Goal: Information Seeking & Learning: Learn about a topic

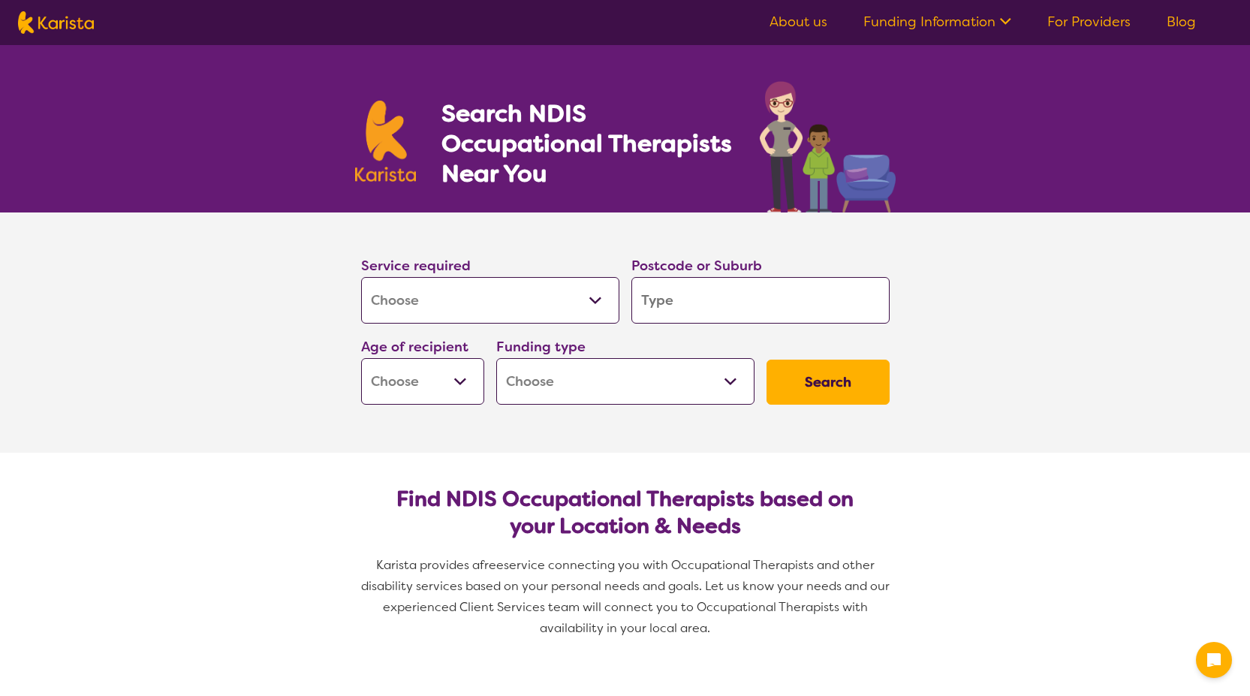
select select "[MEDICAL_DATA]"
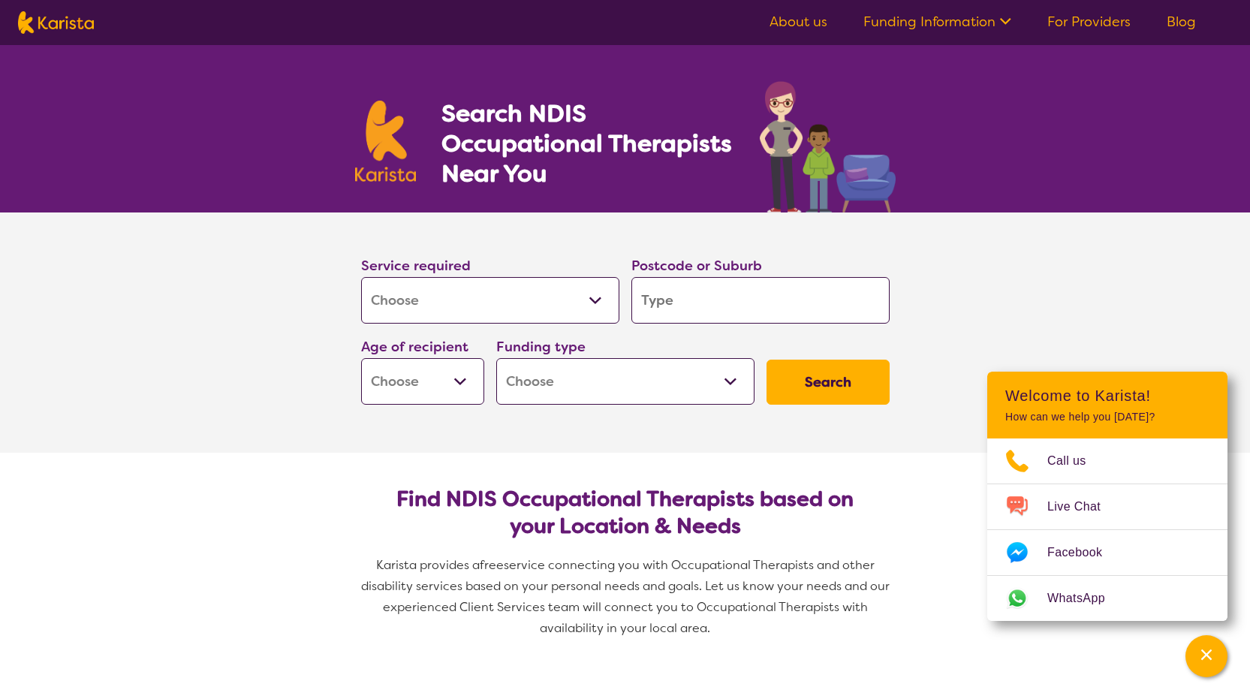
click at [690, 305] on input "search" at bounding box center [761, 300] width 258 height 47
type input "3"
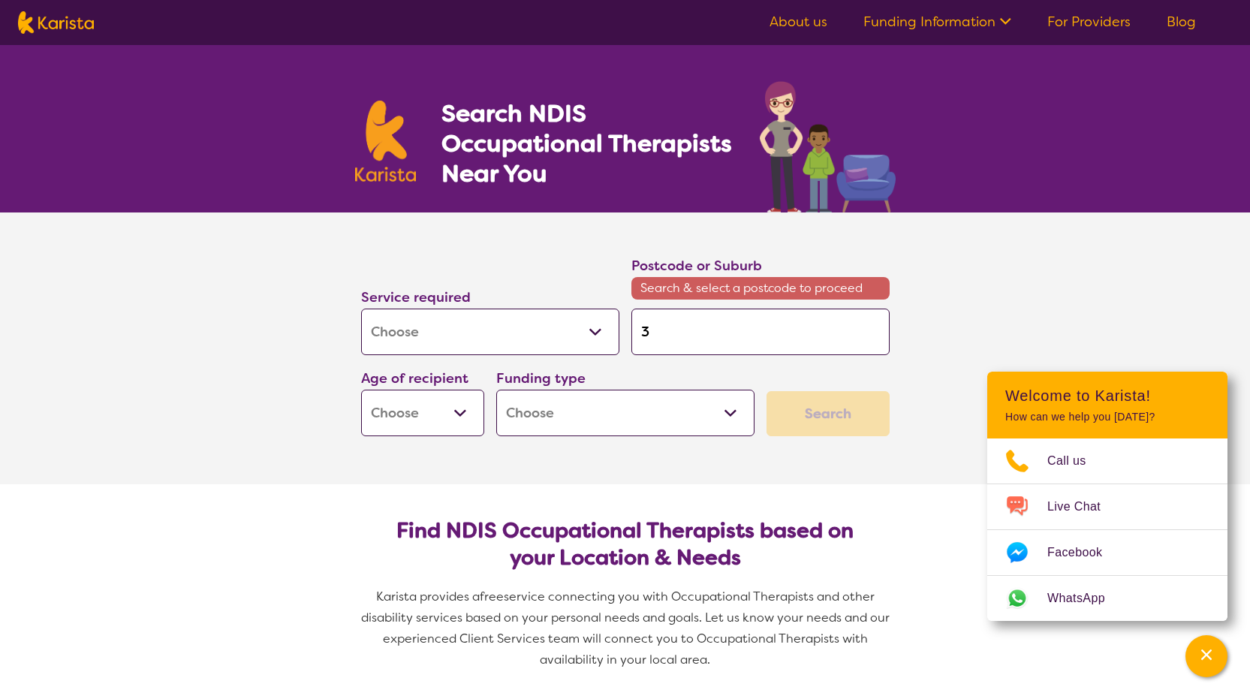
type input "32"
type input "320"
type input "3201"
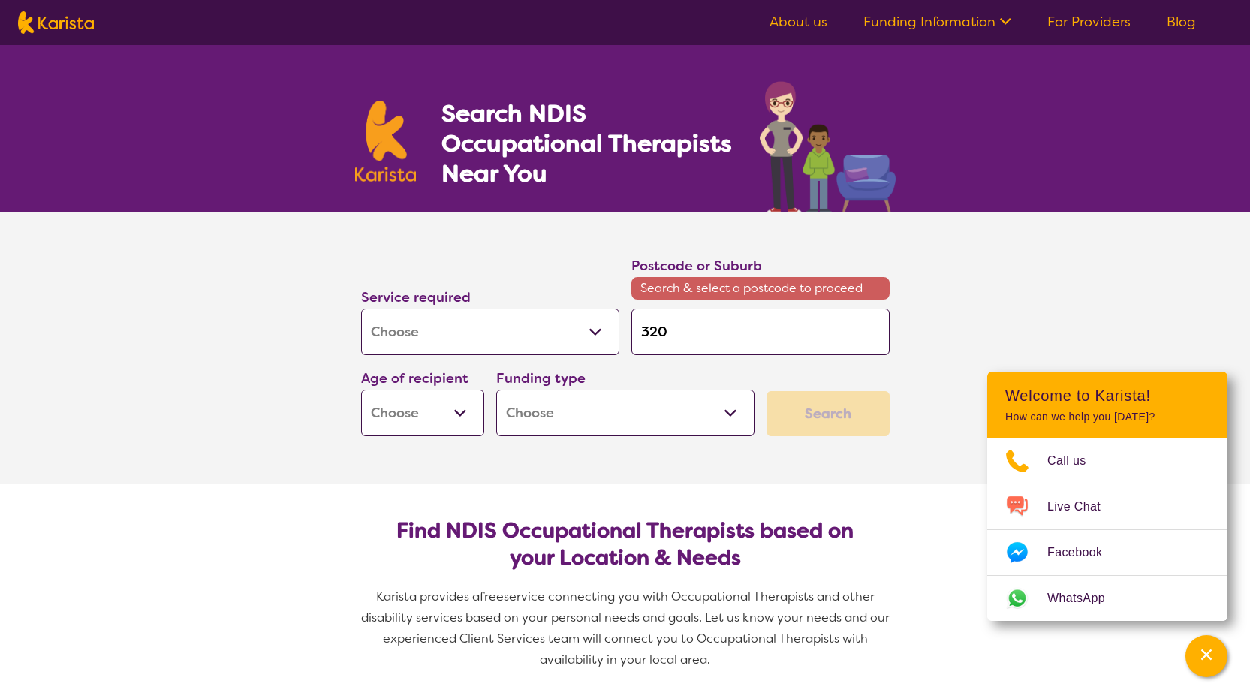
type input "3201"
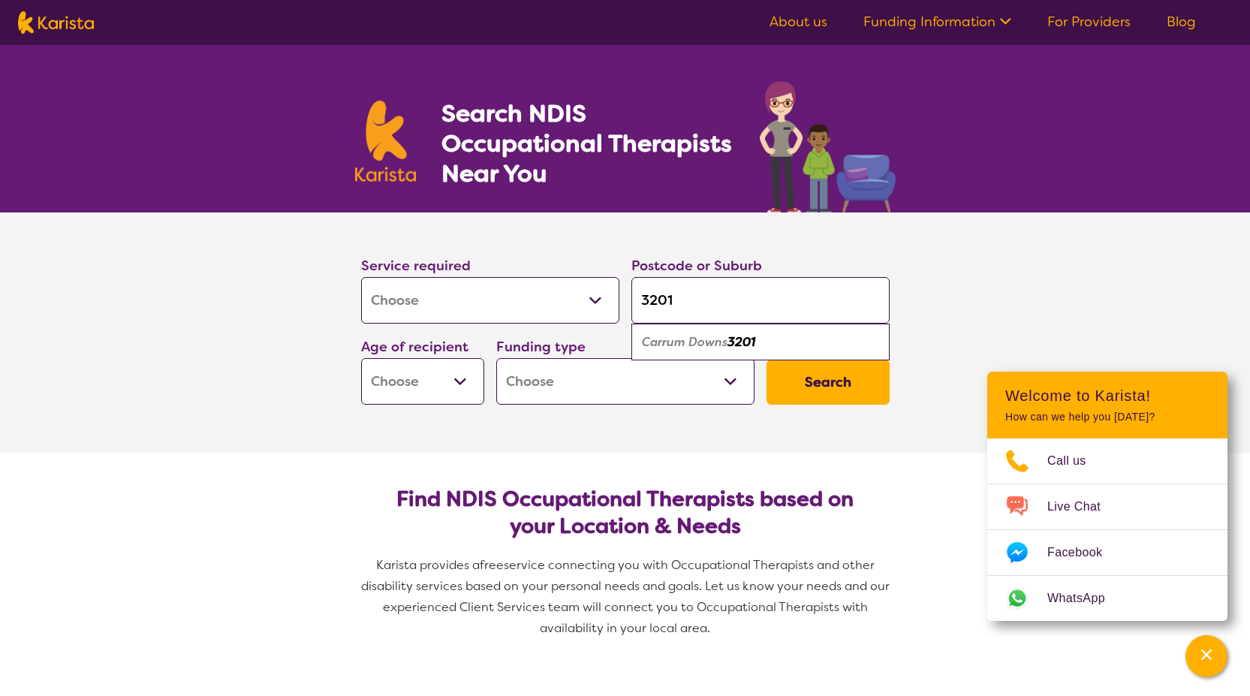
type input "3201"
click at [473, 382] on select "Early Childhood - 0 to 9 Child - 10 to 11 Adolescent - 12 to 17 Adult - 18 to 6…" at bounding box center [422, 381] width 123 height 47
select select "AD"
click at [361, 358] on select "Early Childhood - 0 to 9 Child - 10 to 11 Adolescent - 12 to 17 Adult - 18 to 6…" at bounding box center [422, 381] width 123 height 47
select select "AD"
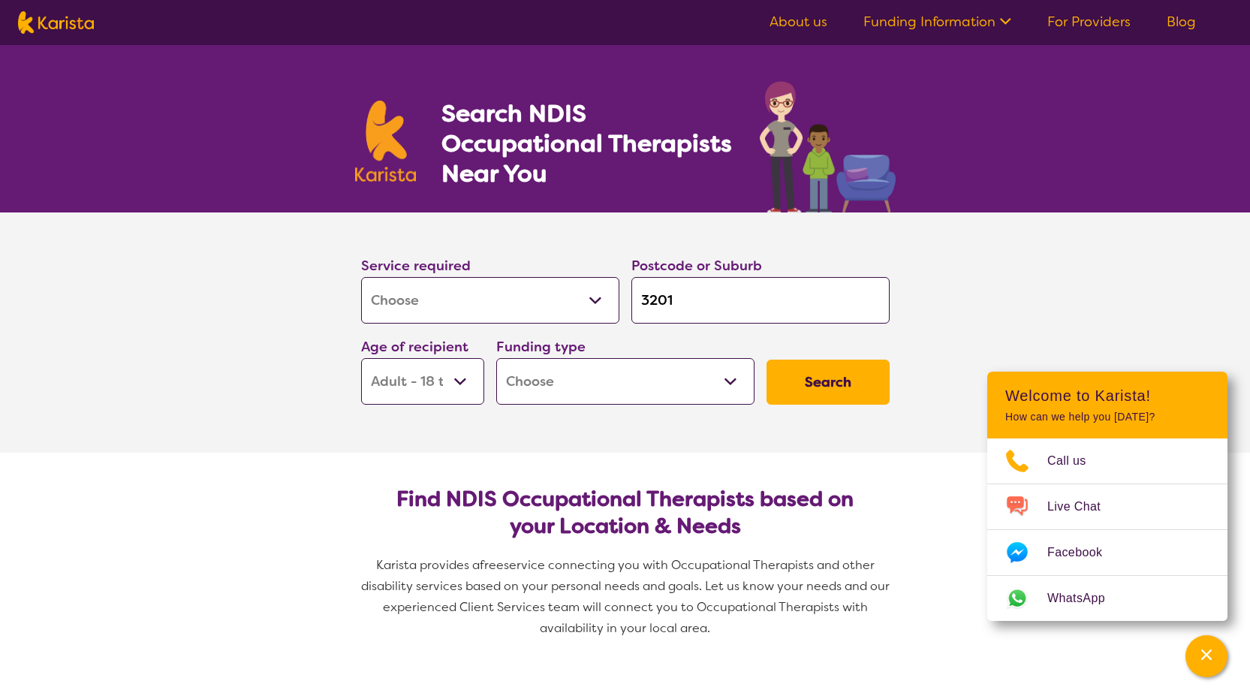
click at [731, 377] on select "Home Care Package (HCP) National Disability Insurance Scheme (NDIS) I don't know" at bounding box center [625, 381] width 258 height 47
select select "NDIS"
click at [496, 358] on select "Home Care Package (HCP) National Disability Insurance Scheme (NDIS) I don't know" at bounding box center [625, 381] width 258 height 47
select select "NDIS"
click at [802, 384] on button "Search" at bounding box center [828, 382] width 123 height 45
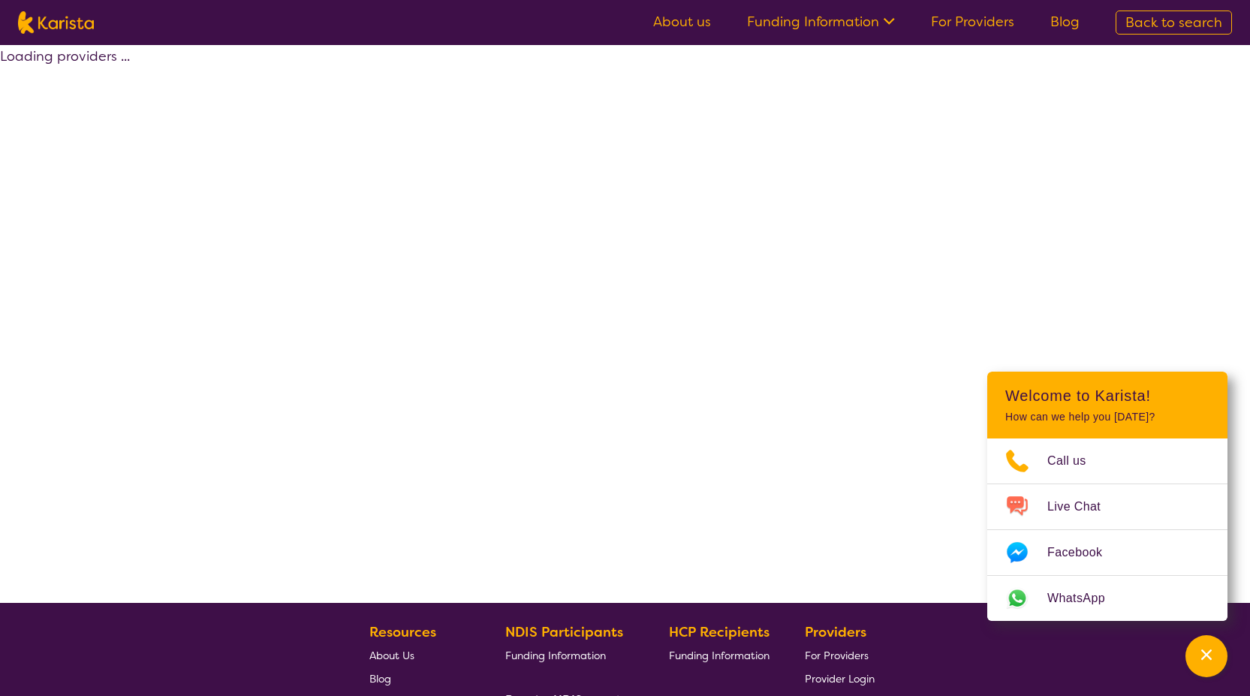
select select "by_score"
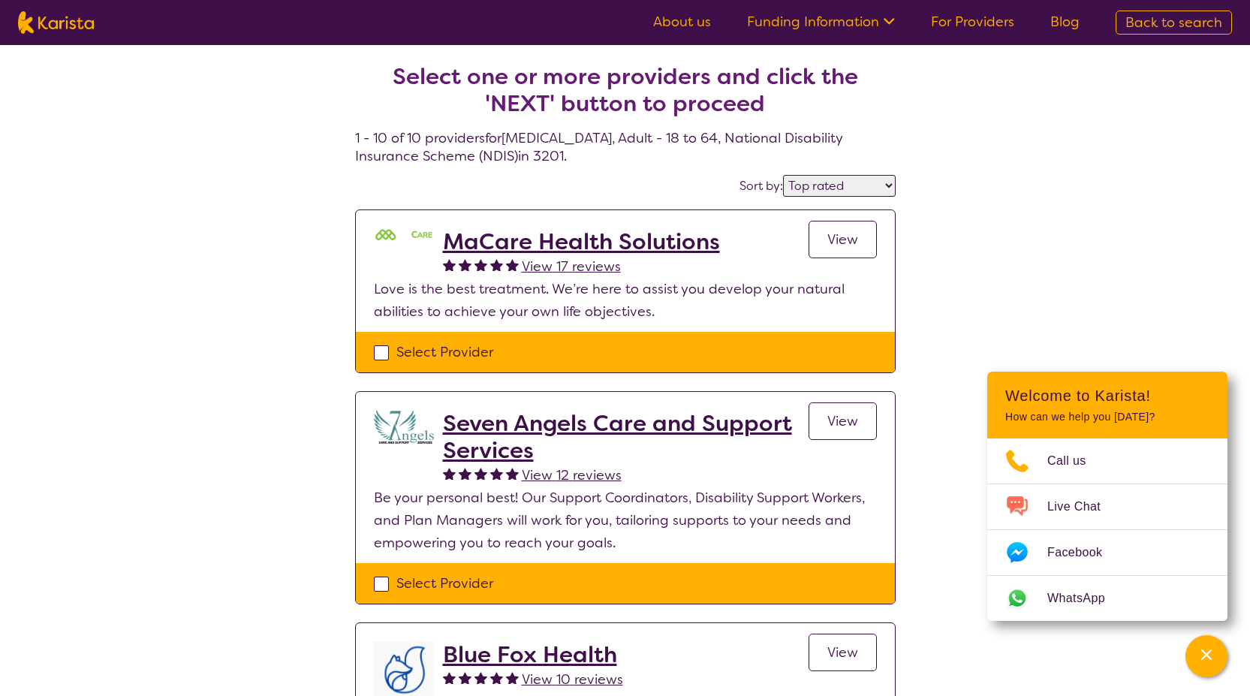
click at [564, 240] on h2 "MaCare Health Solutions" at bounding box center [581, 241] width 277 height 27
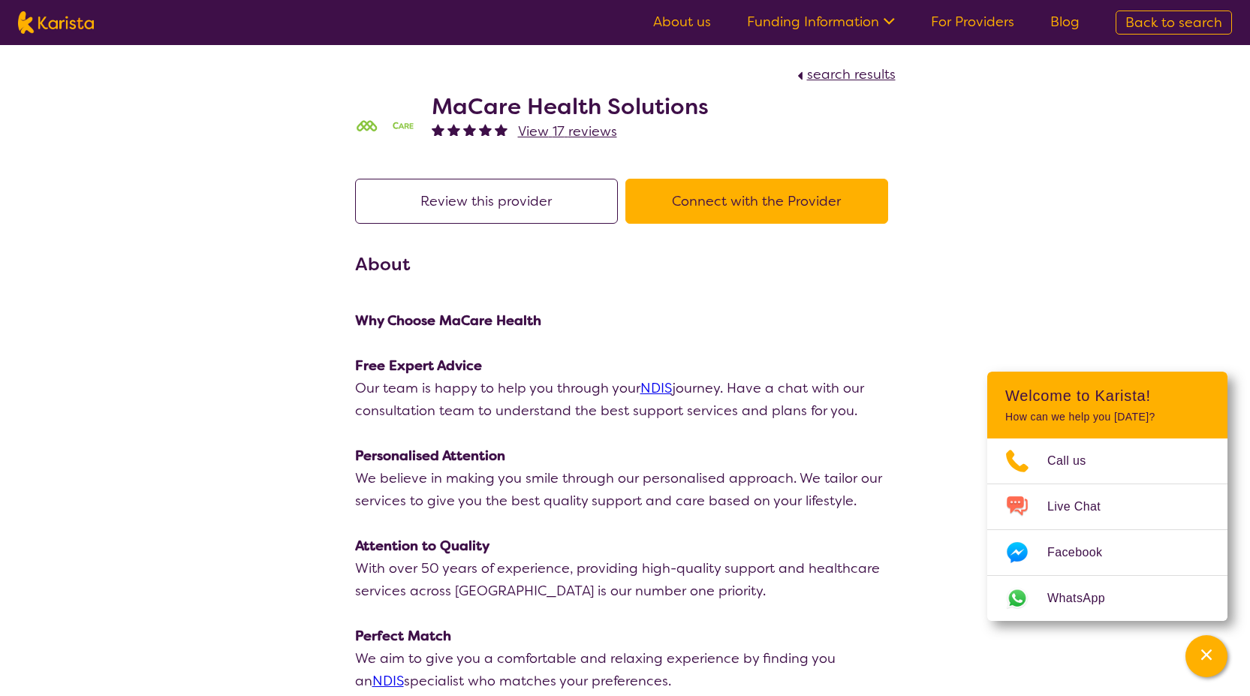
select select "by_score"
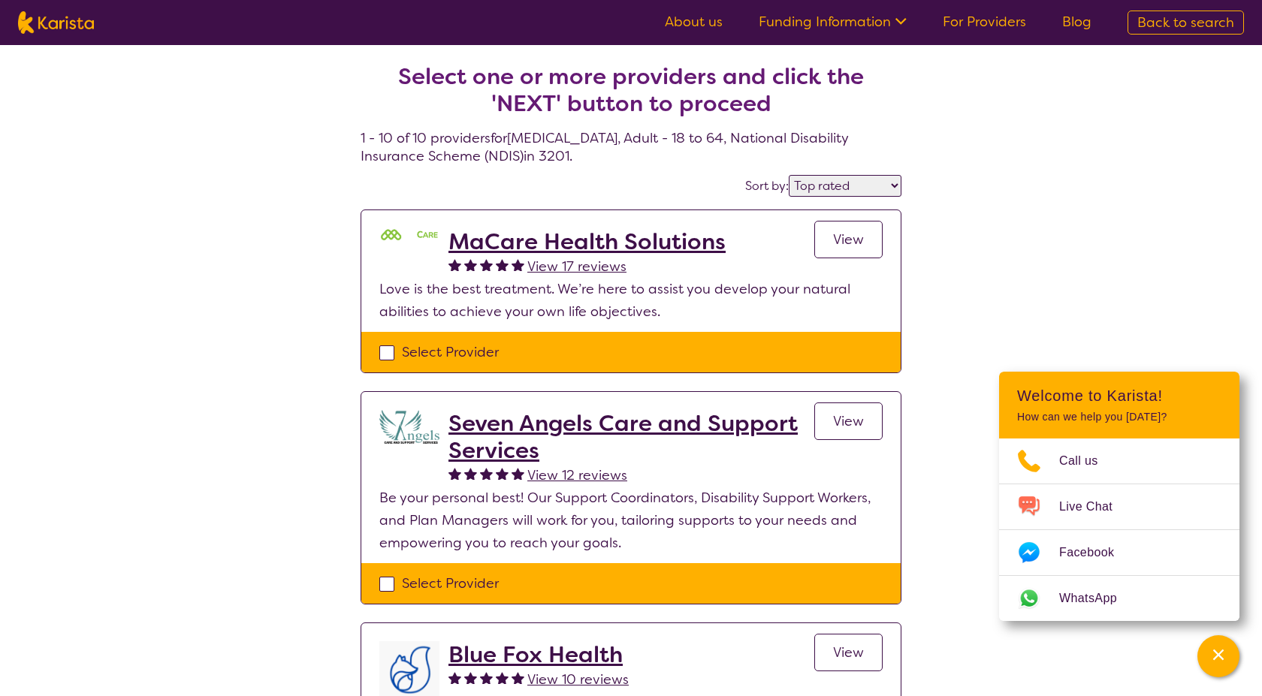
select select "[MEDICAL_DATA]"
select select "AD"
select select "NDIS"
select select "[MEDICAL_DATA]"
select select "AD"
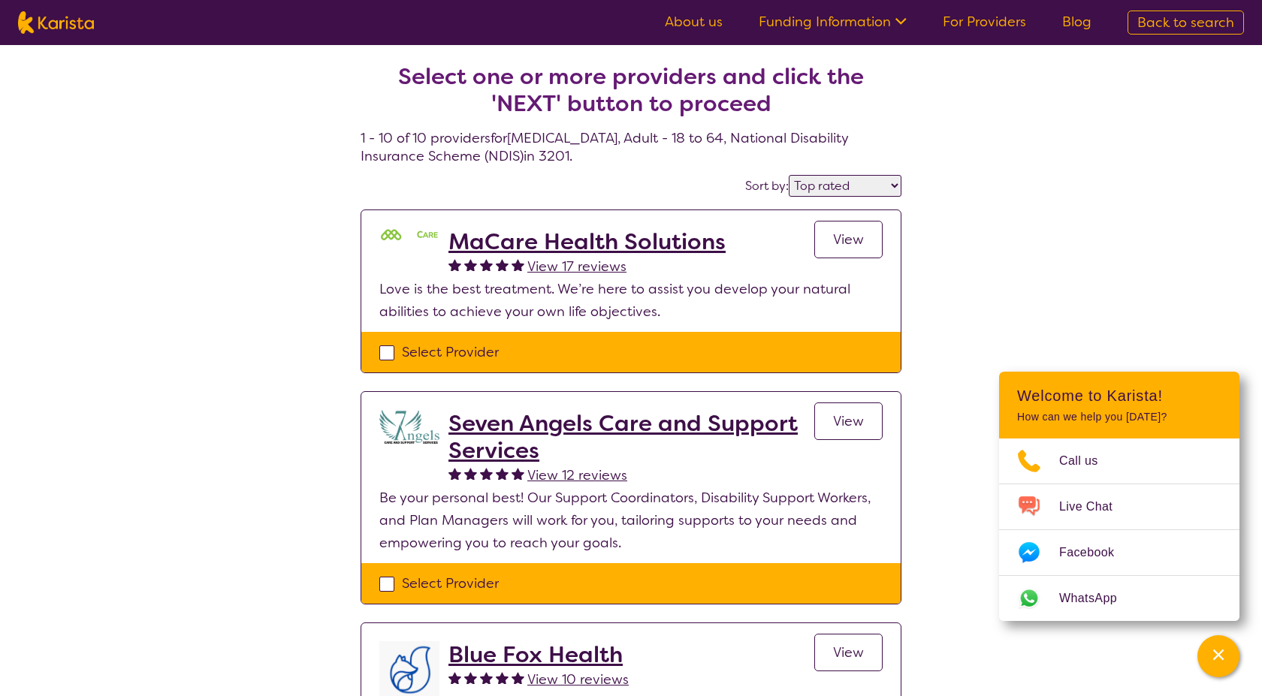
select select "NDIS"
